Goal: Information Seeking & Learning: Compare options

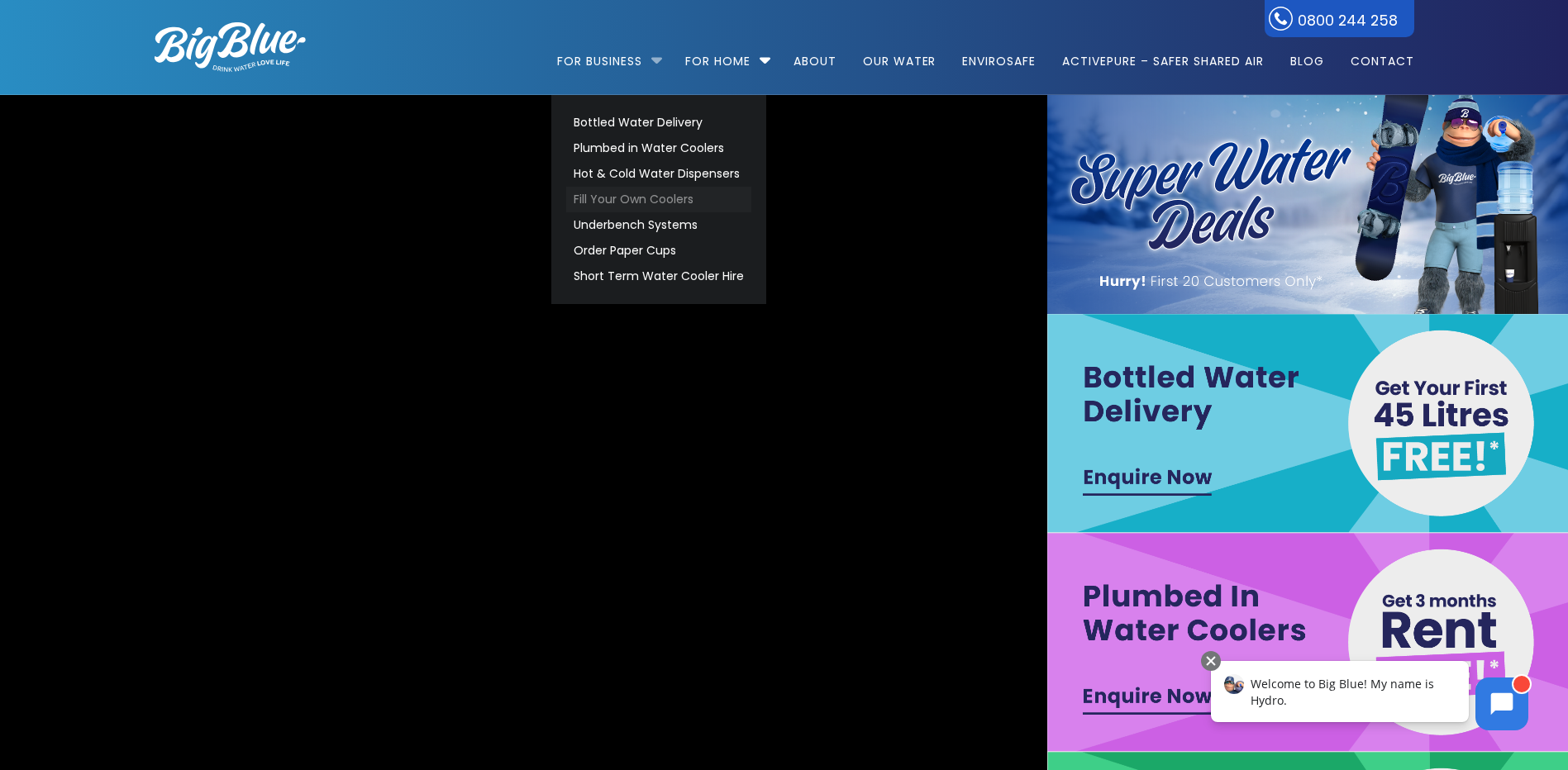
click at [602, 196] on link "Fill Your Own Coolers" at bounding box center [658, 200] width 185 height 26
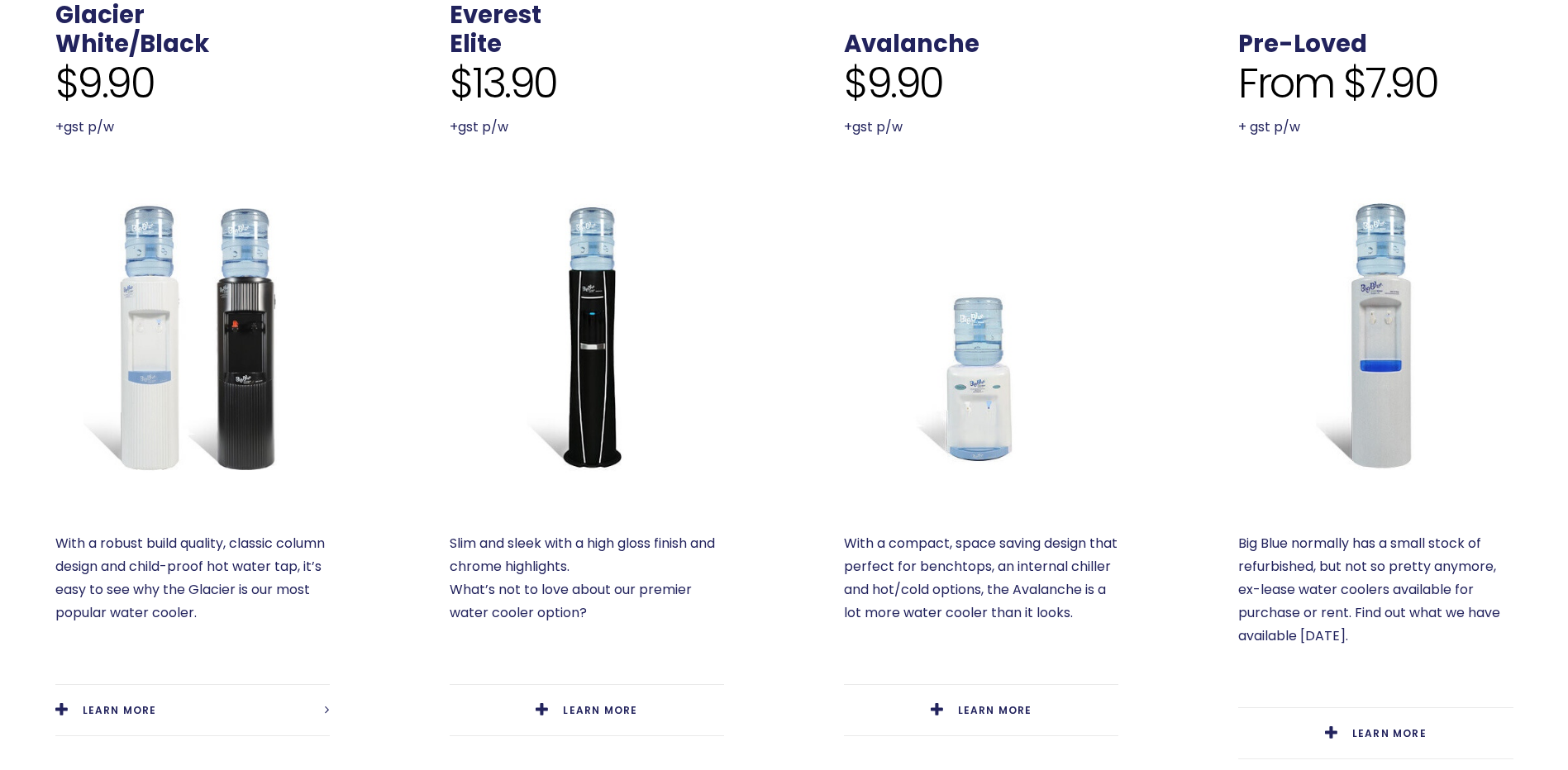
scroll to position [578, 0]
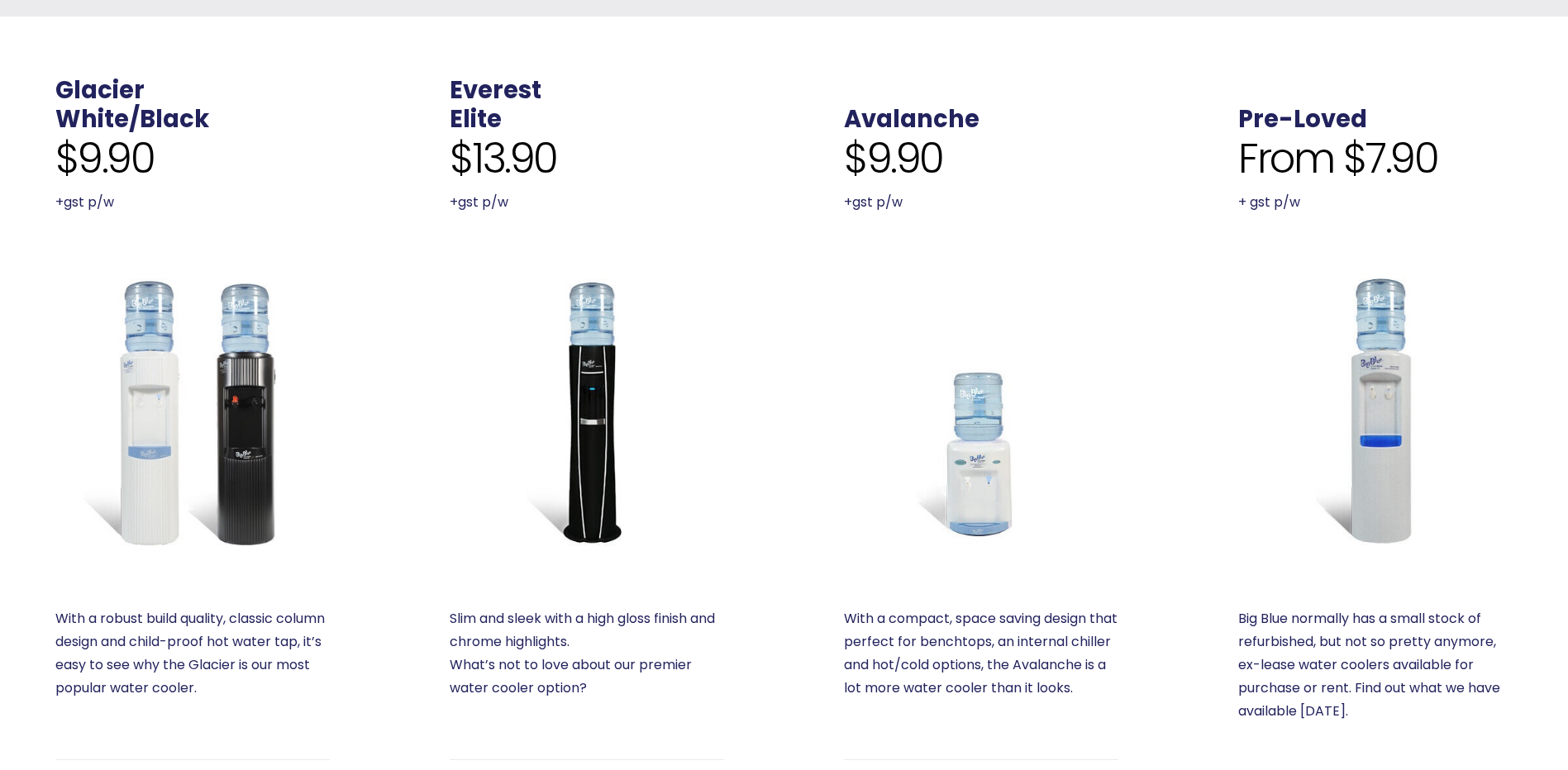
drag, startPoint x: 409, startPoint y: 1, endPoint x: 249, endPoint y: 383, distance: 414.2
click at [249, 383] on img at bounding box center [192, 411] width 275 height 275
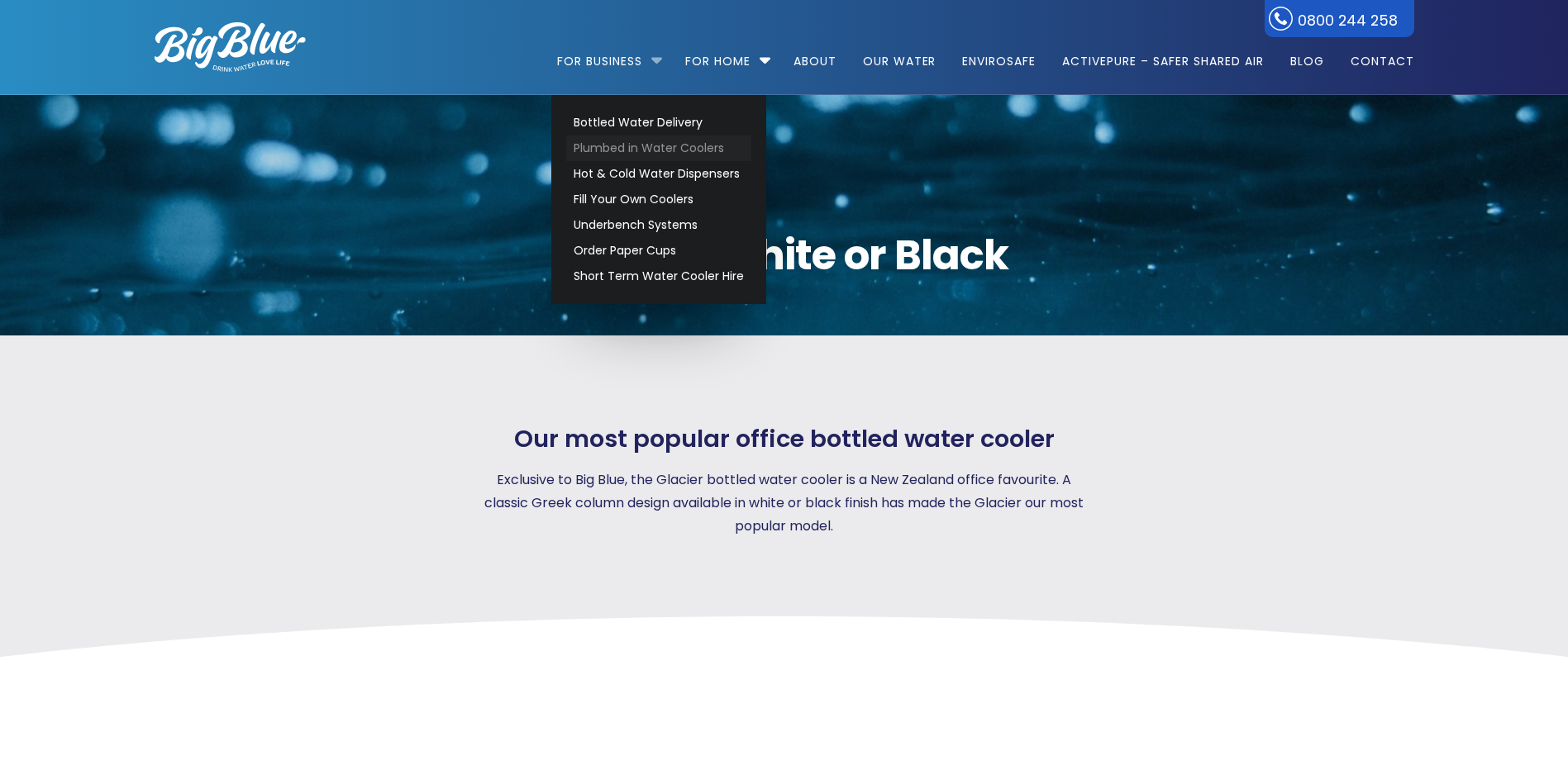
click at [622, 151] on link "Plumbed in Water Coolers" at bounding box center [658, 149] width 185 height 26
